Goal: Transaction & Acquisition: Register for event/course

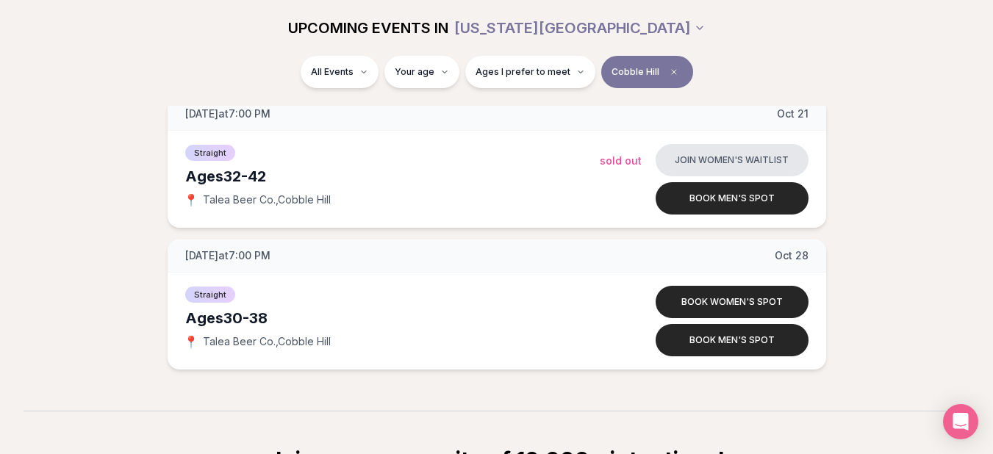
scroll to position [718, 0]
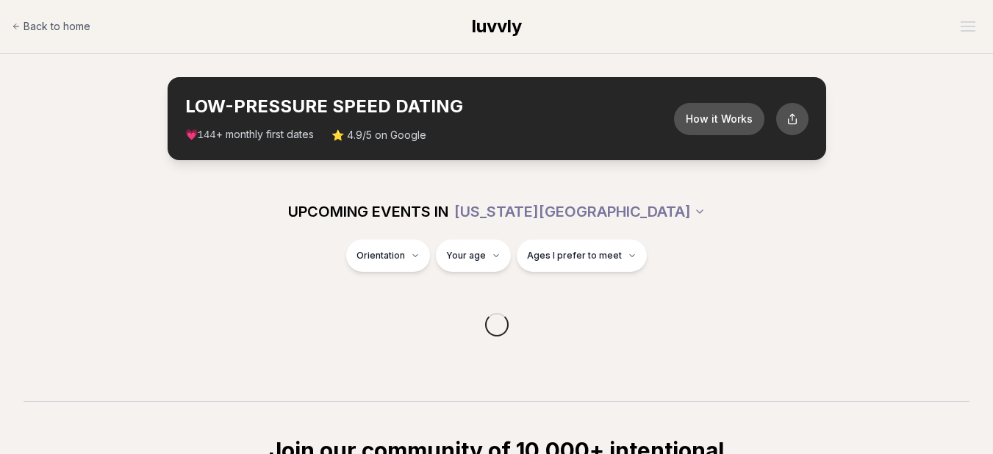
scroll to position [288, 0]
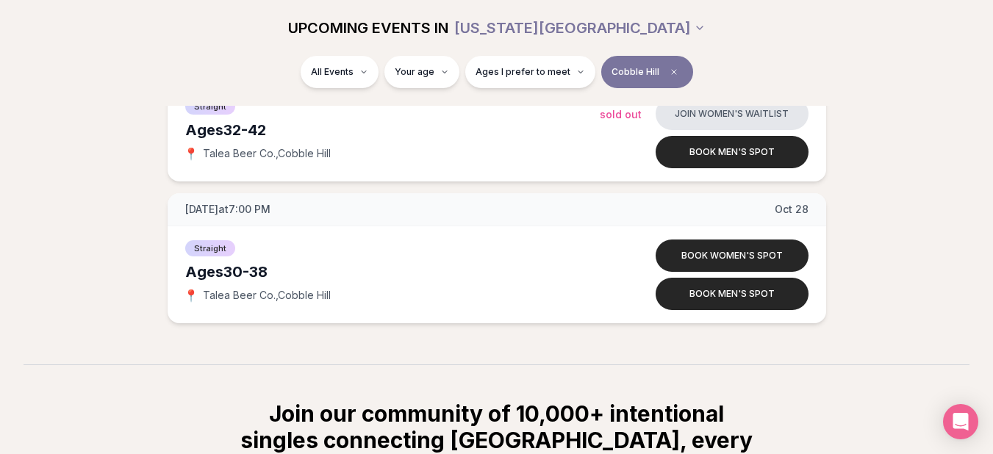
scroll to position [853, 0]
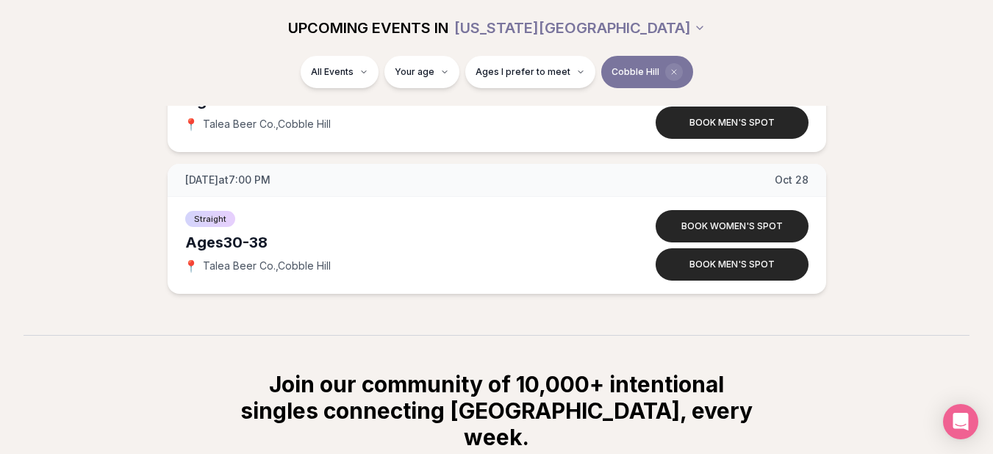
click at [672, 74] on icon "Clear borough filter" at bounding box center [674, 72] width 4 height 4
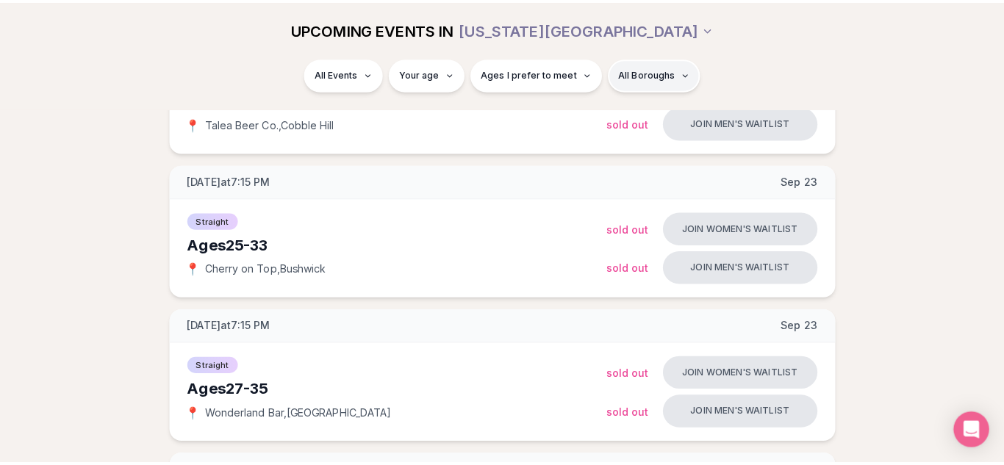
scroll to position [853, 0]
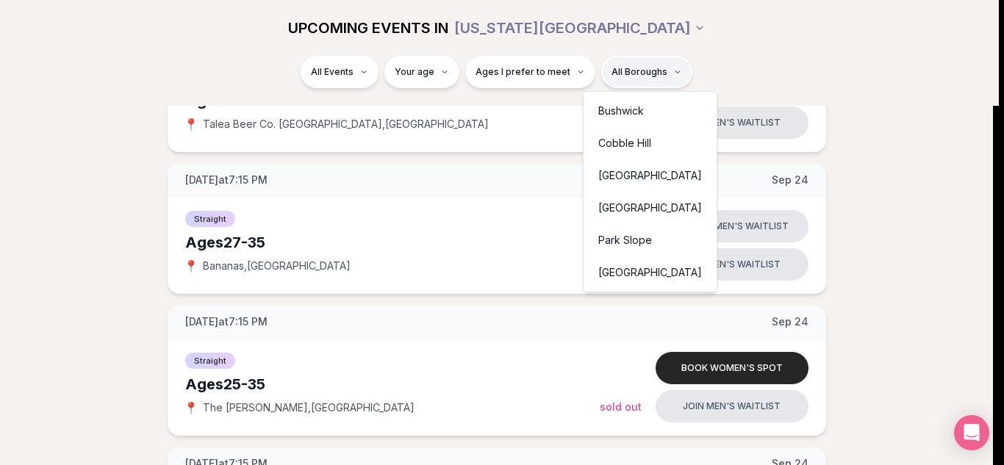
click at [615, 137] on div "Cobble Hill" at bounding box center [650, 143] width 127 height 32
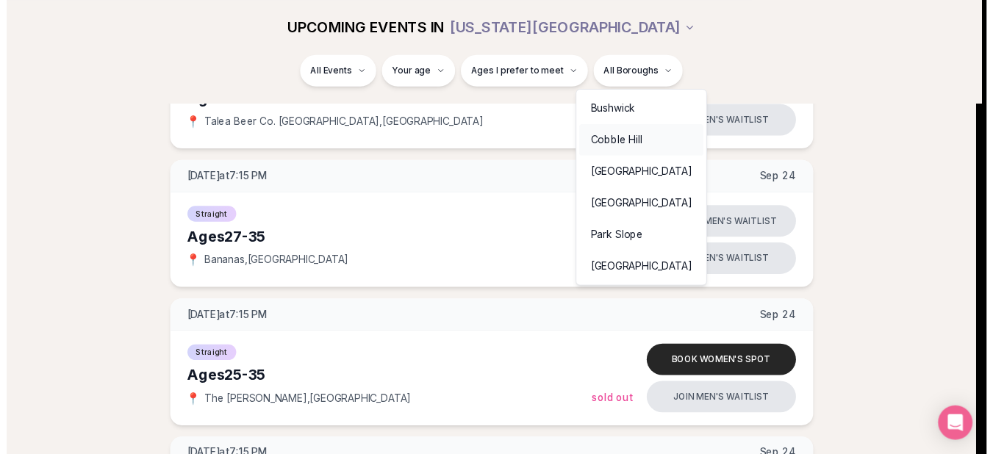
scroll to position [277, 0]
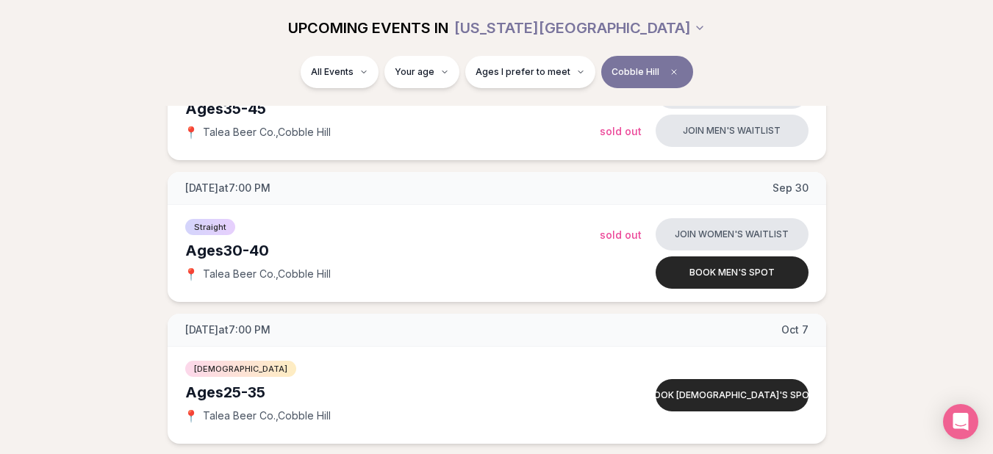
click at [157, 231] on div "Tuesday at 7:00 PM Sep 23 Ages 35-45 Straight 📍 Talea Beer Co. , Cobble Hill Jo…" at bounding box center [497, 450] width 946 height 840
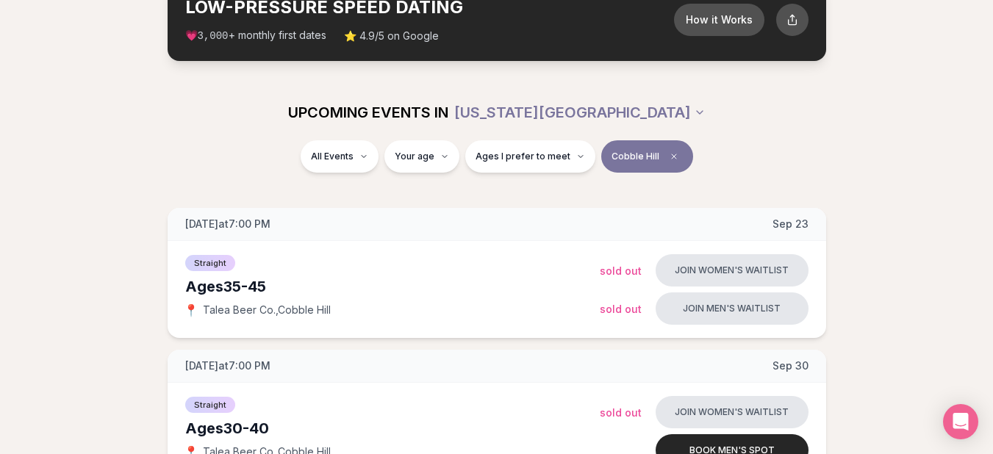
scroll to position [101, 0]
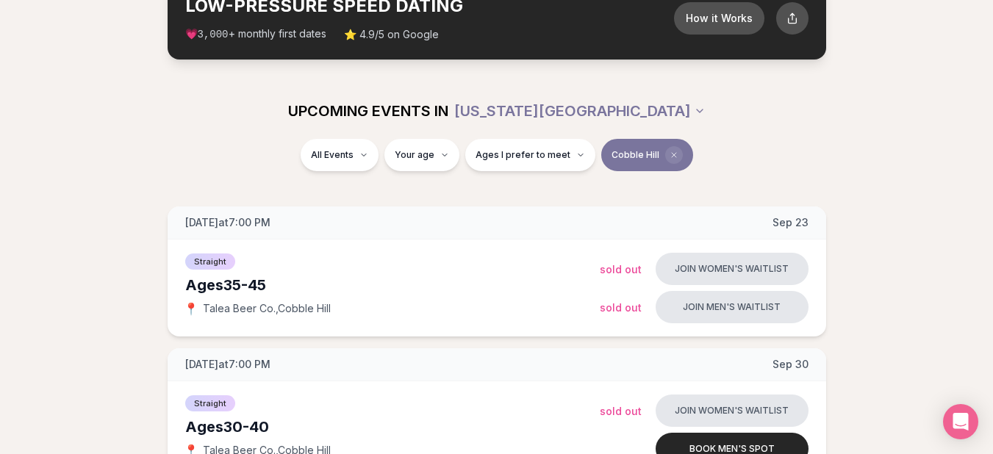
click at [667, 160] on span "Clear borough filter" at bounding box center [674, 155] width 18 height 18
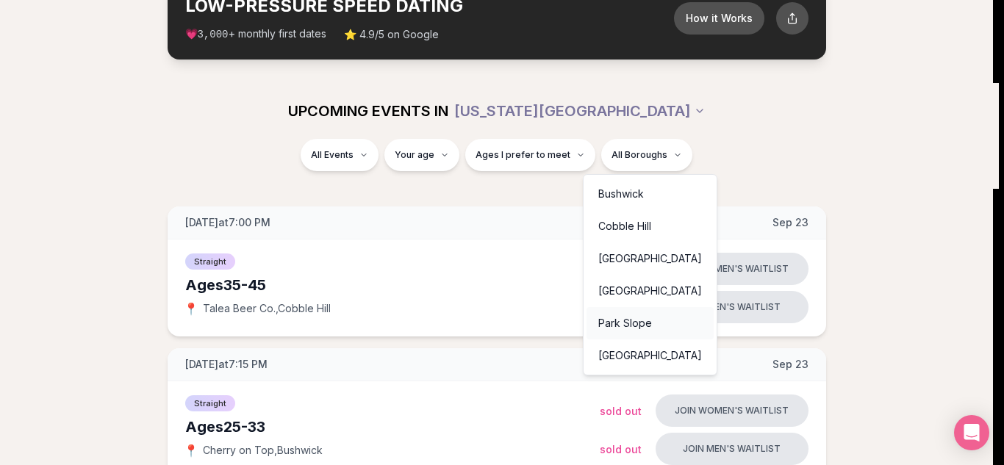
click at [616, 323] on div "Park Slope" at bounding box center [650, 323] width 127 height 32
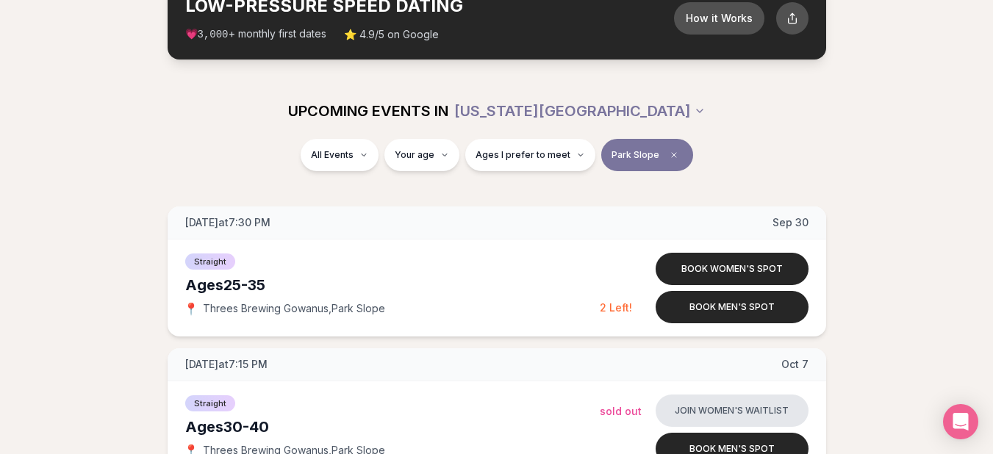
click at [726, 180] on div "All Events Your age Ages I prefer to meet Park Slope" at bounding box center [496, 164] width 993 height 50
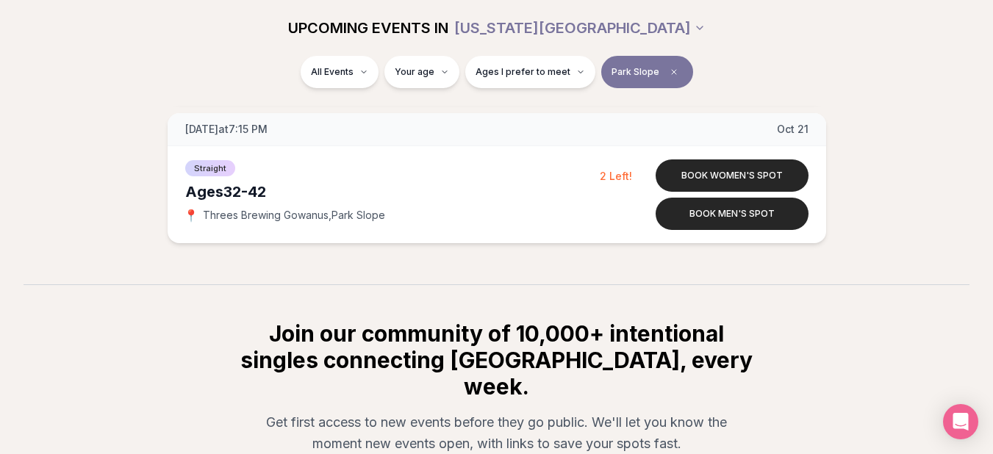
scroll to position [483, 0]
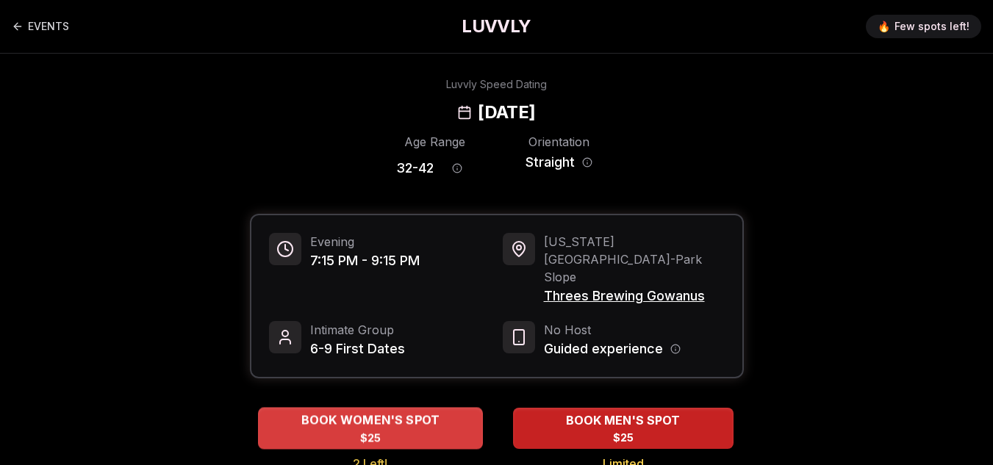
click at [287, 408] on div "BOOK WOMEN'S SPOT $25" at bounding box center [370, 428] width 225 height 40
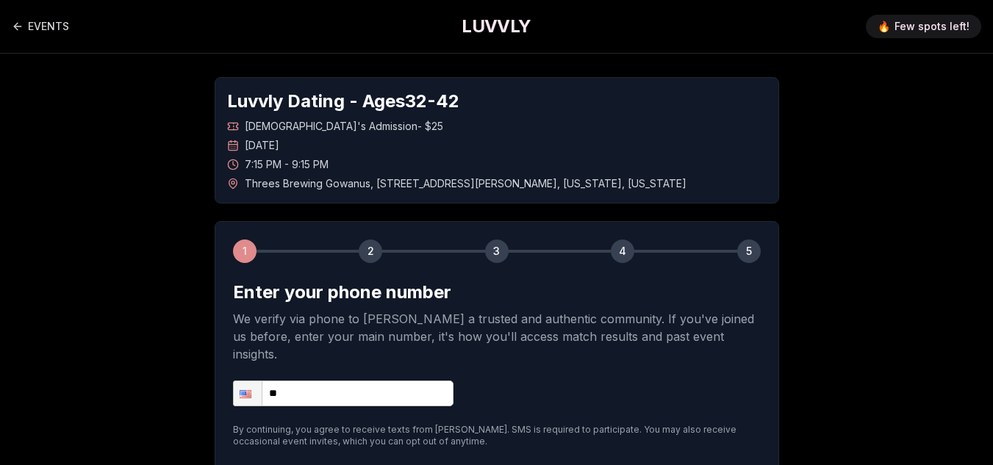
click at [286, 381] on input "**" at bounding box center [343, 394] width 221 height 26
type input "**********"
click at [172, 365] on div "**********" at bounding box center [496, 294] width 993 height 480
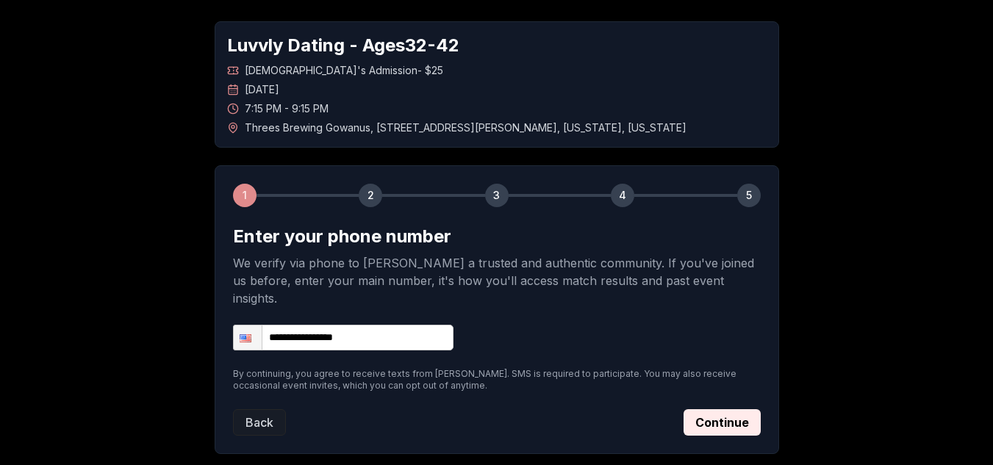
scroll to position [59, 0]
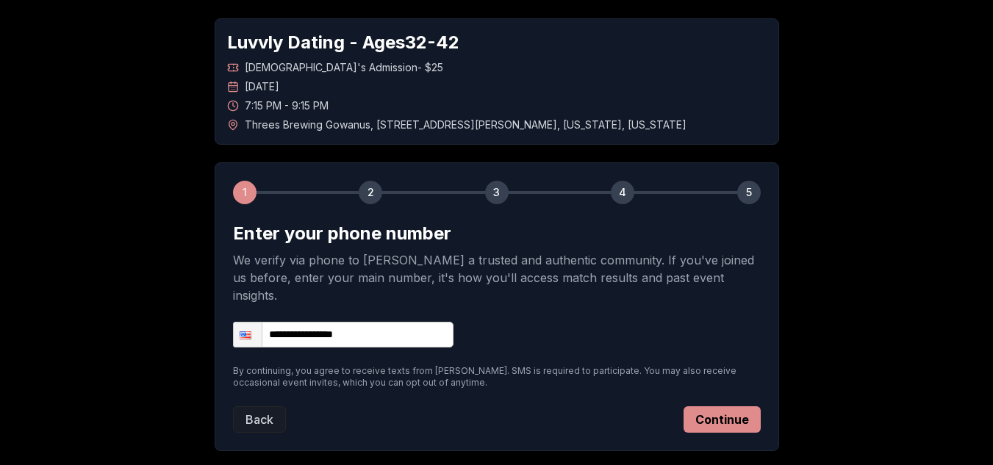
click at [695, 407] on button "Continue" at bounding box center [722, 420] width 77 height 26
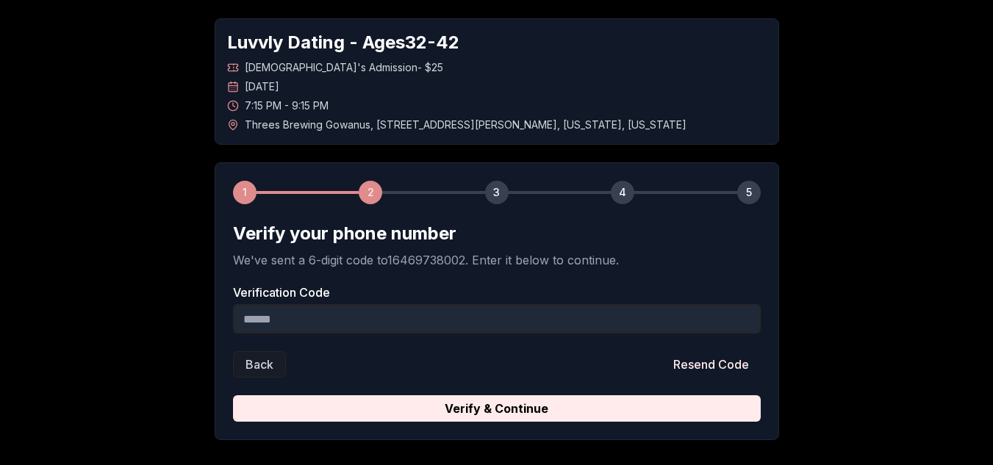
click at [513, 320] on input "Verification Code" at bounding box center [497, 318] width 528 height 29
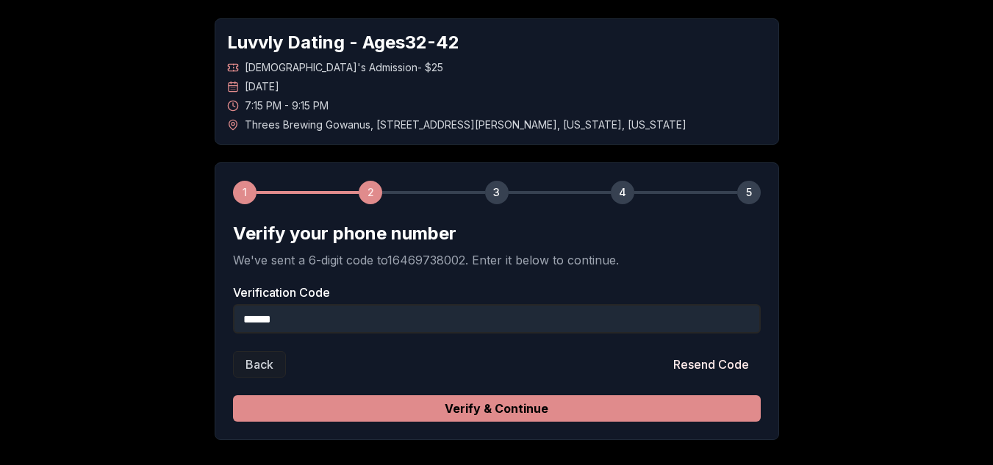
type input "******"
click at [518, 411] on button "Verify & Continue" at bounding box center [497, 409] width 528 height 26
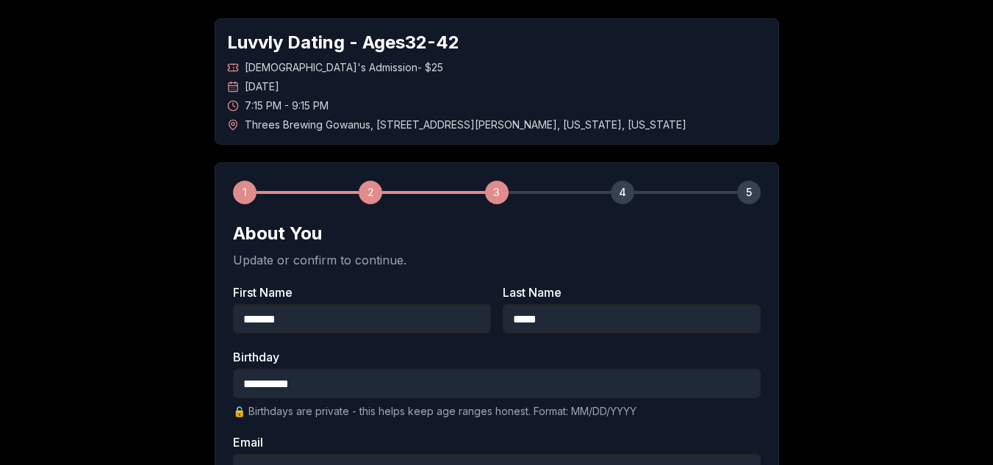
click at [474, 360] on label "Birthday" at bounding box center [497, 357] width 528 height 12
click at [474, 369] on input "**********" at bounding box center [497, 383] width 528 height 29
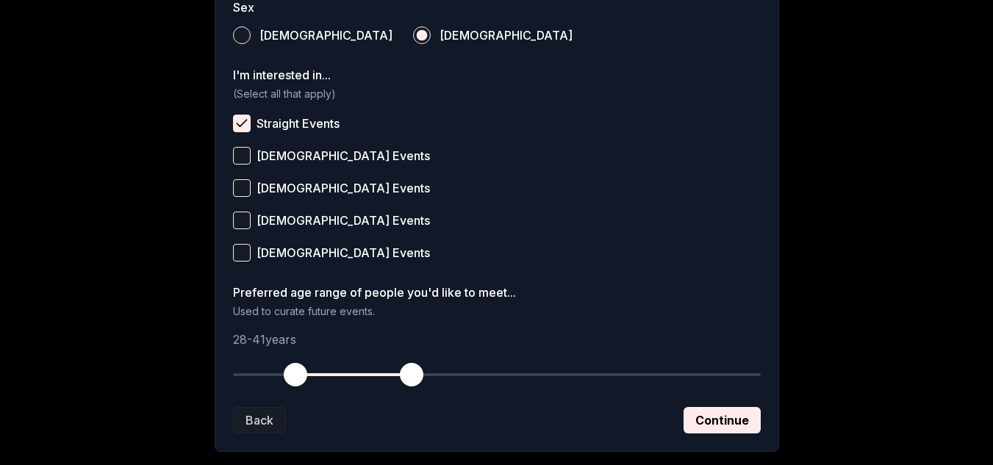
scroll to position [588, 0]
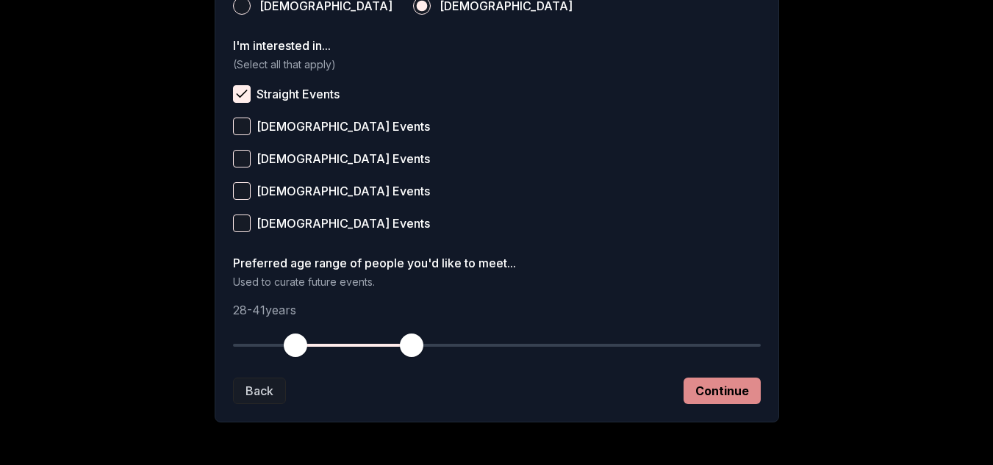
click at [706, 396] on button "Continue" at bounding box center [722, 391] width 77 height 26
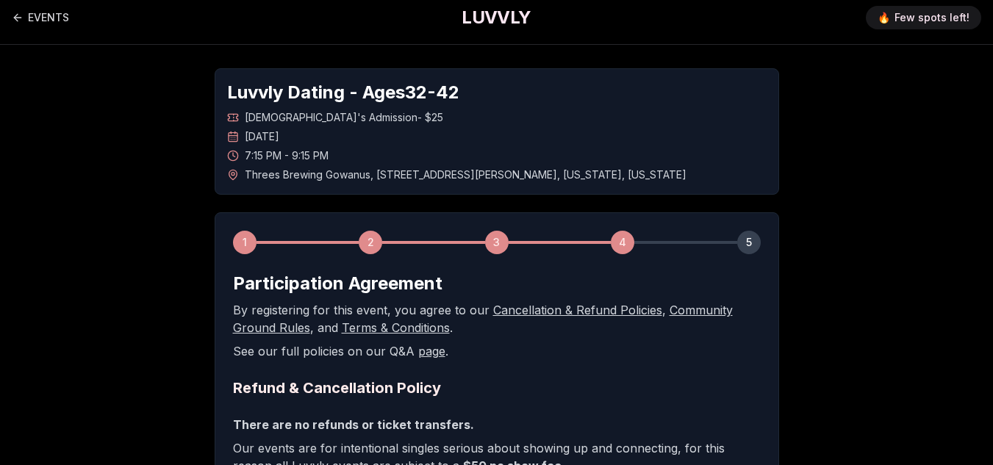
scroll to position [0, 0]
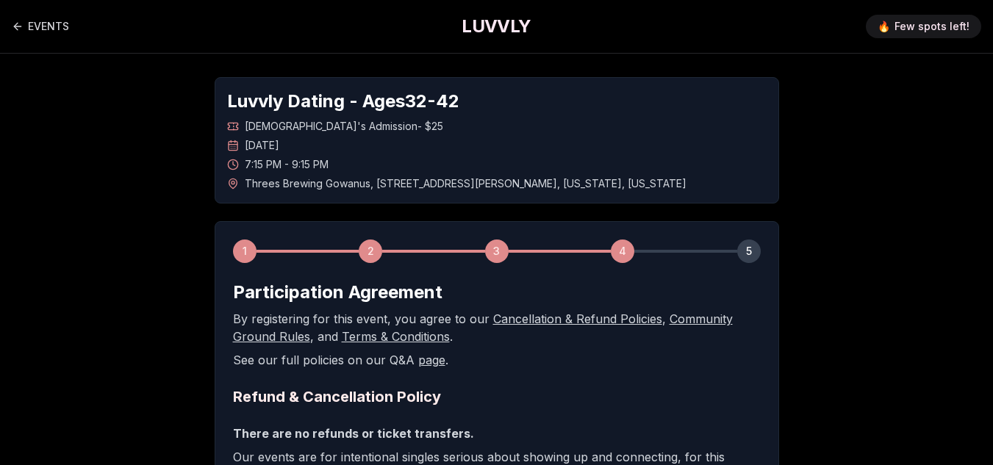
click at [607, 356] on p "See our full policies on our Q&A page ." at bounding box center [497, 360] width 528 height 18
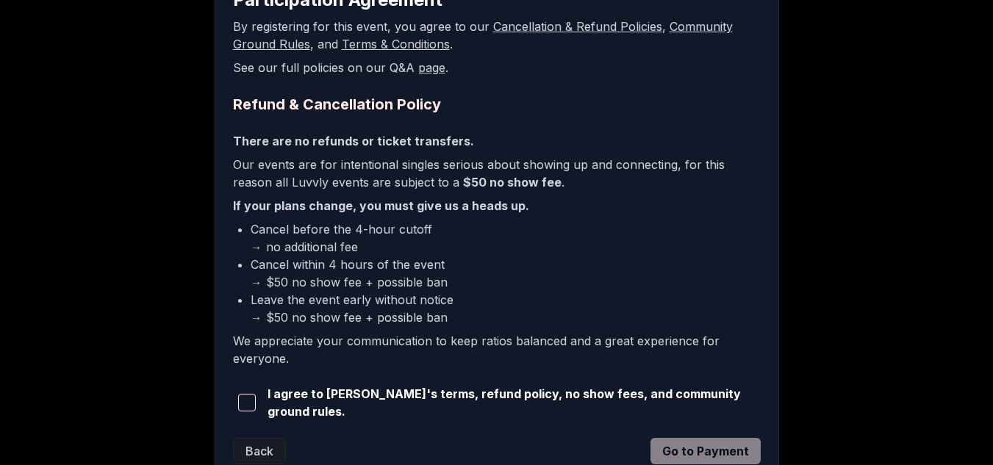
scroll to position [294, 0]
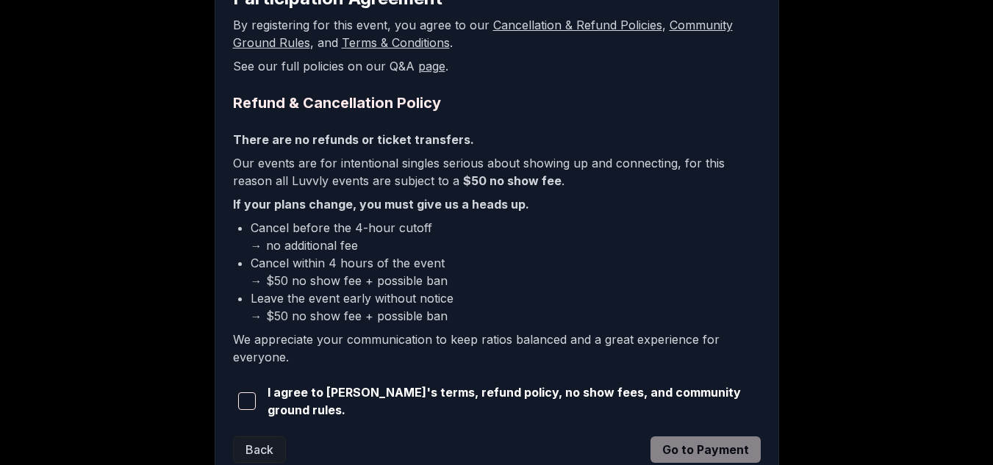
click at [251, 404] on span "button" at bounding box center [247, 402] width 18 height 18
click at [682, 445] on button "Go to Payment" at bounding box center [706, 450] width 110 height 26
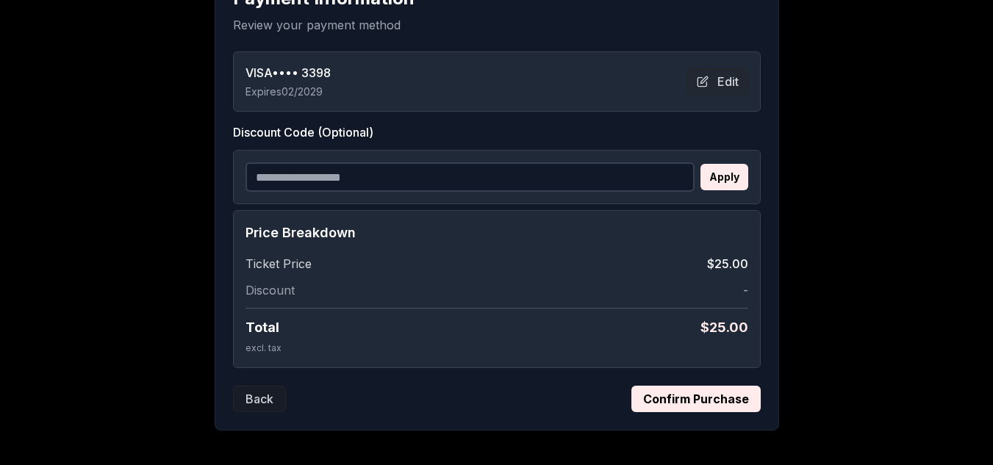
click at [670, 392] on button "Confirm Purchase" at bounding box center [696, 399] width 129 height 26
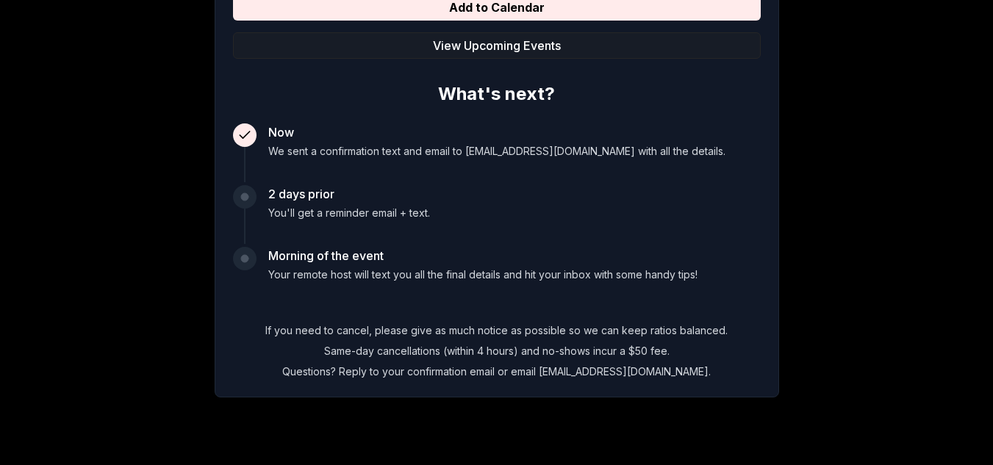
scroll to position [296, 0]
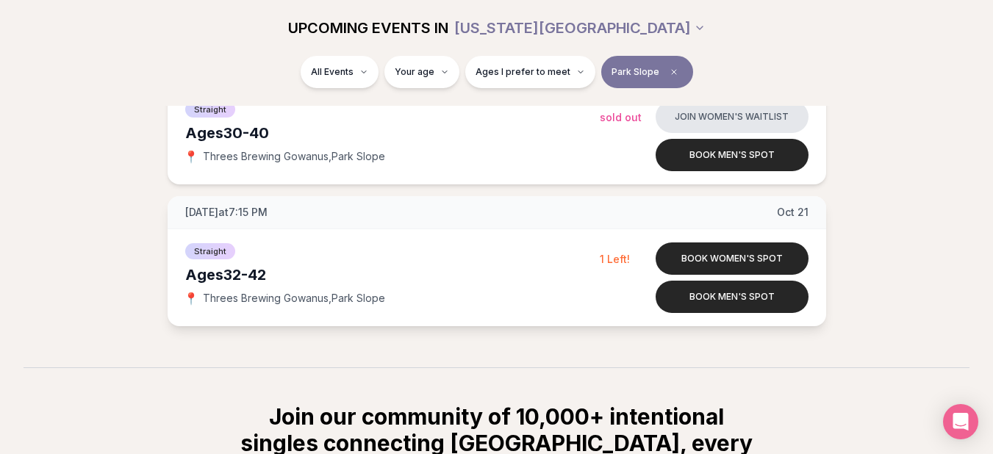
scroll to position [441, 0]
